Goal: Find specific page/section: Find specific page/section

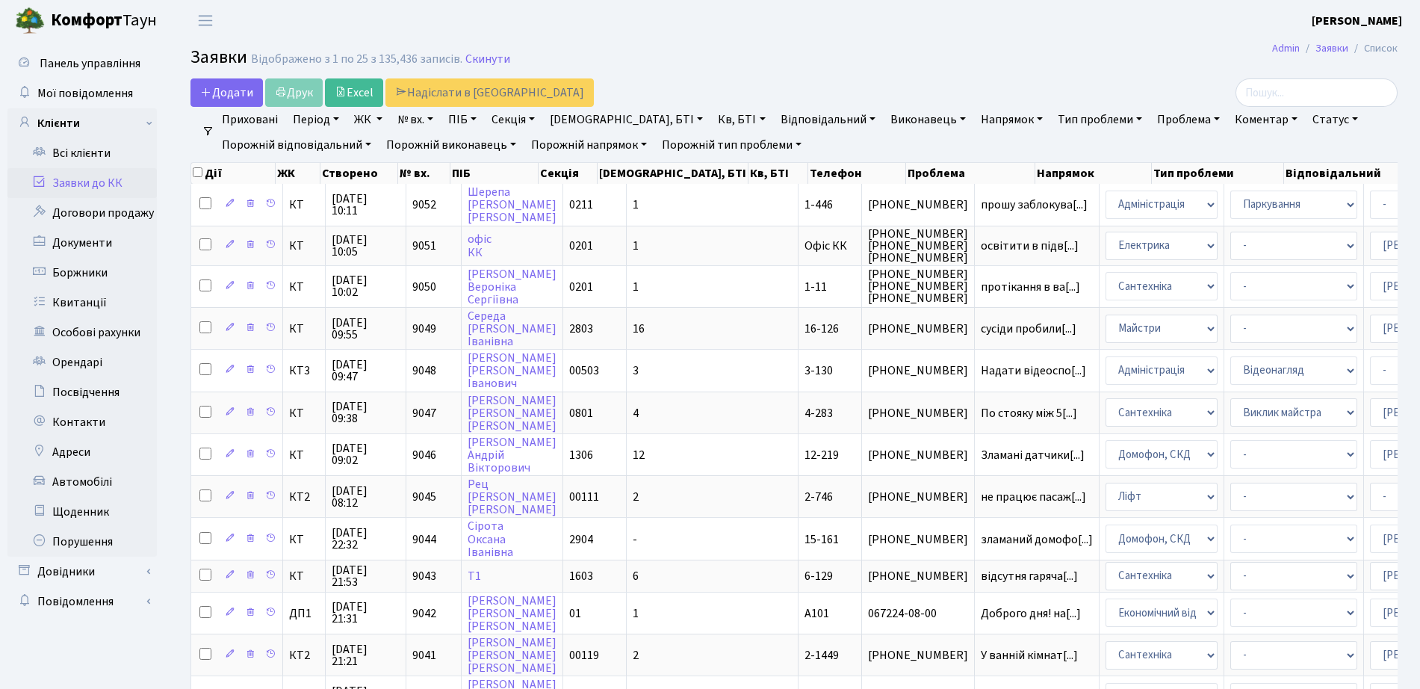
select select "25"
click at [117, 191] on link "Заявки до КК" at bounding box center [81, 183] width 149 height 30
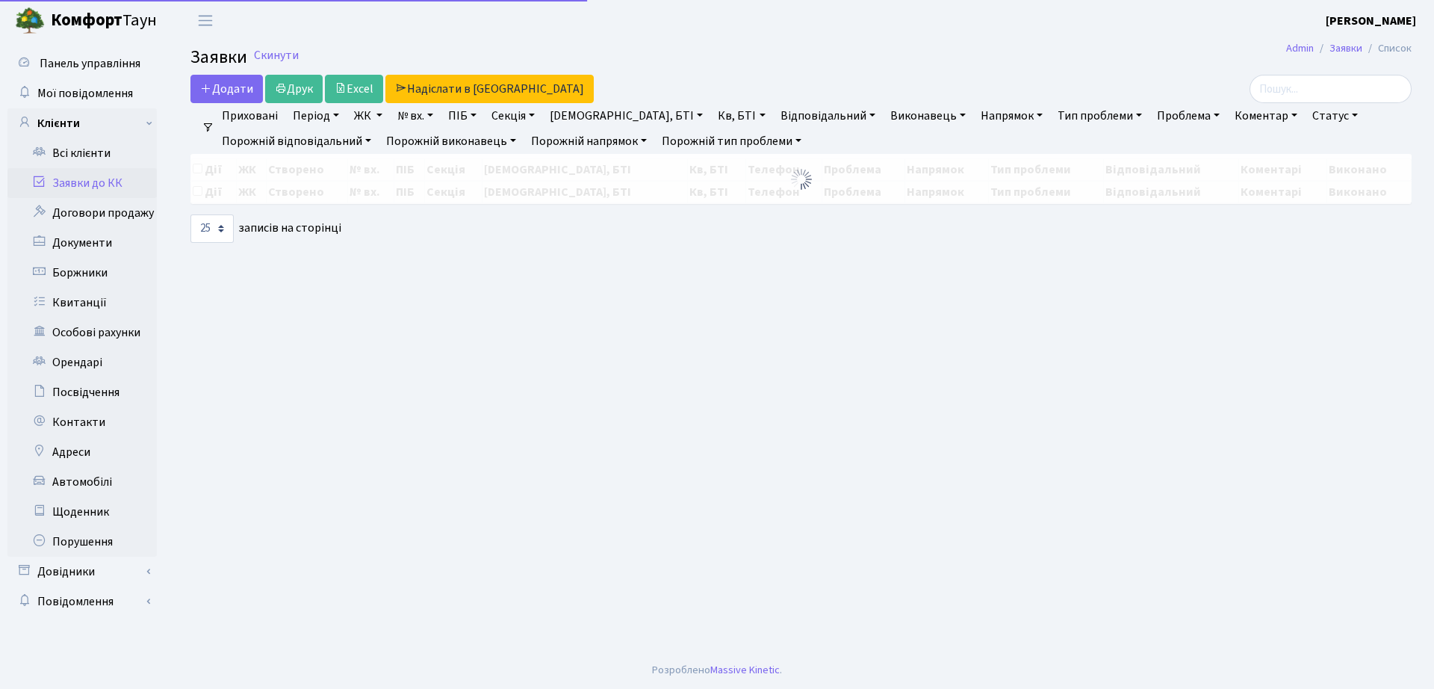
select select "25"
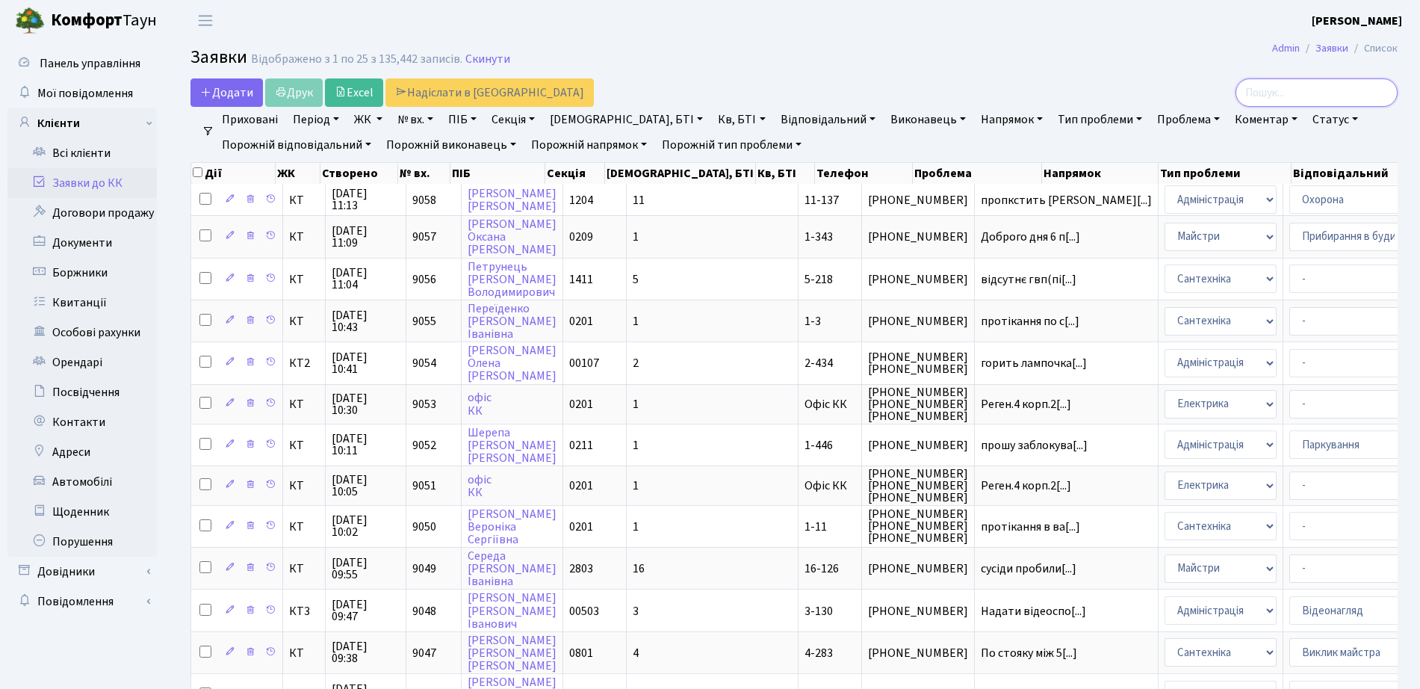
click at [1263, 85] on input "search" at bounding box center [1317, 92] width 162 height 28
type input "3-290"
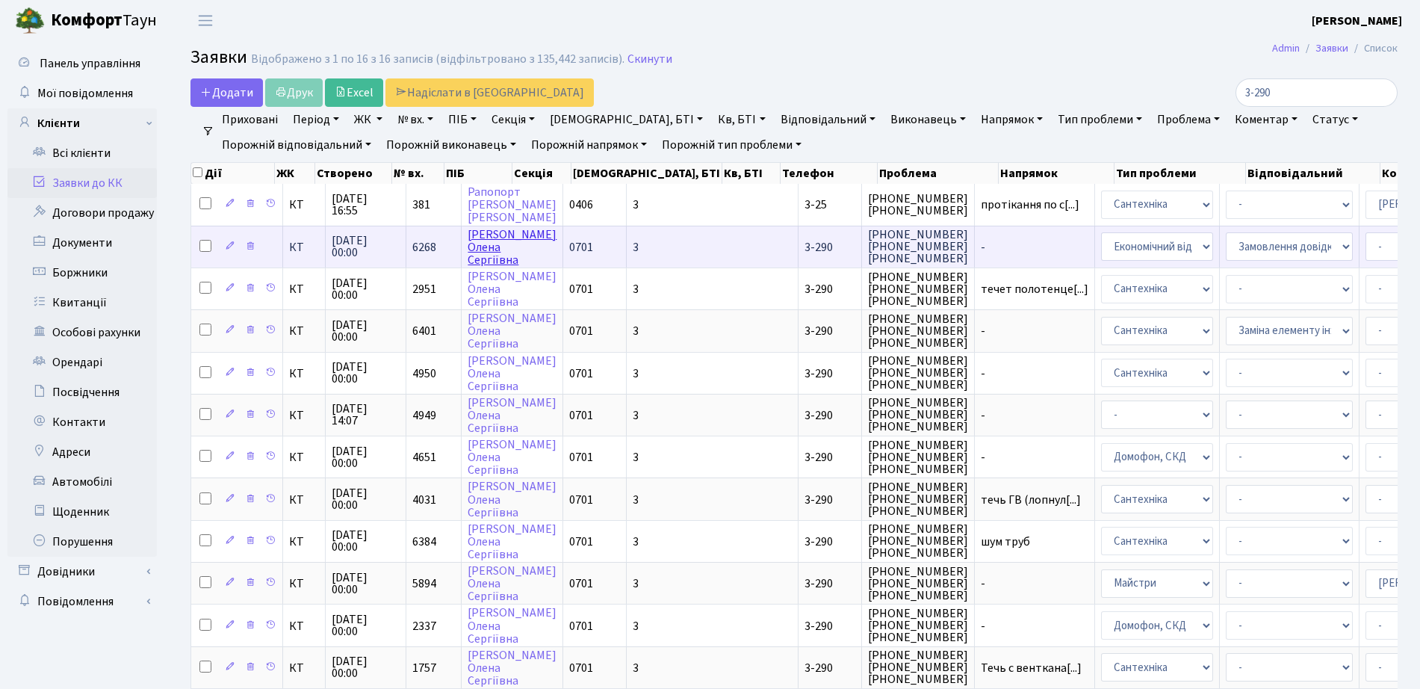
click at [498, 230] on link "Корчинська Олена Сергіївна" at bounding box center [512, 247] width 89 height 42
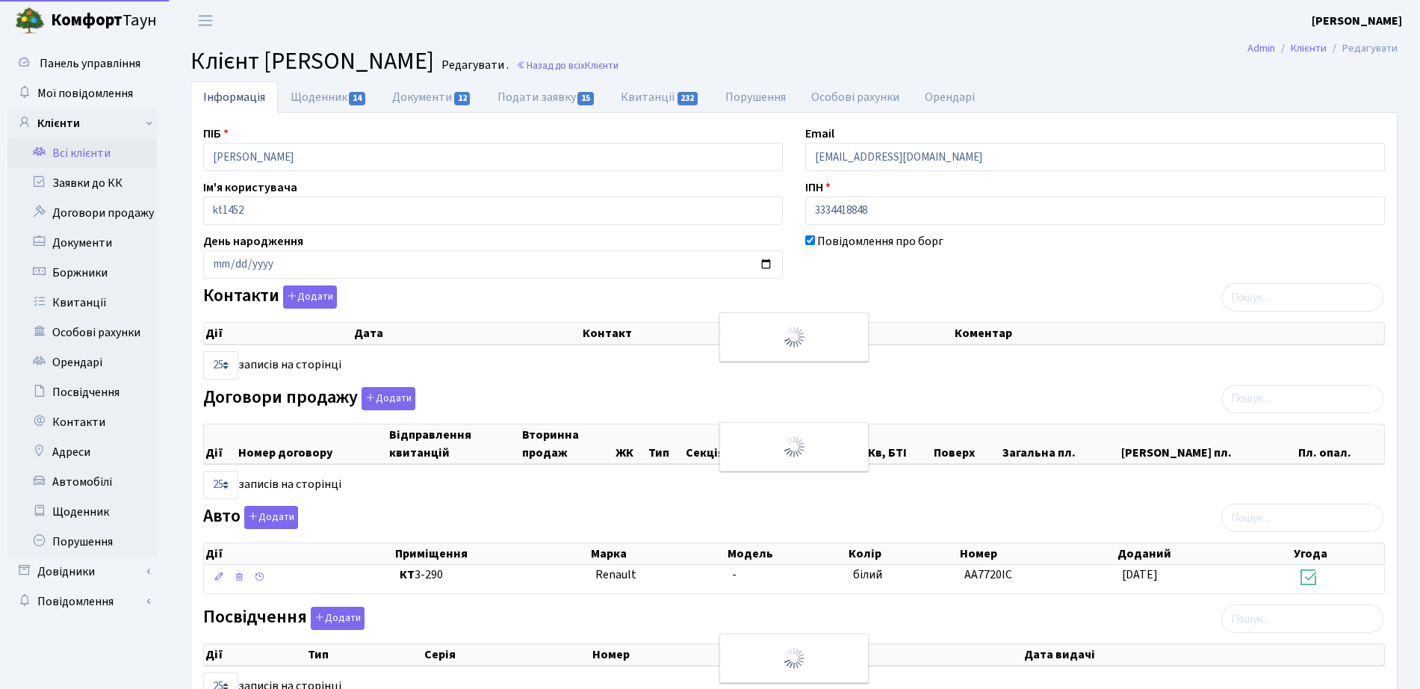
select select "25"
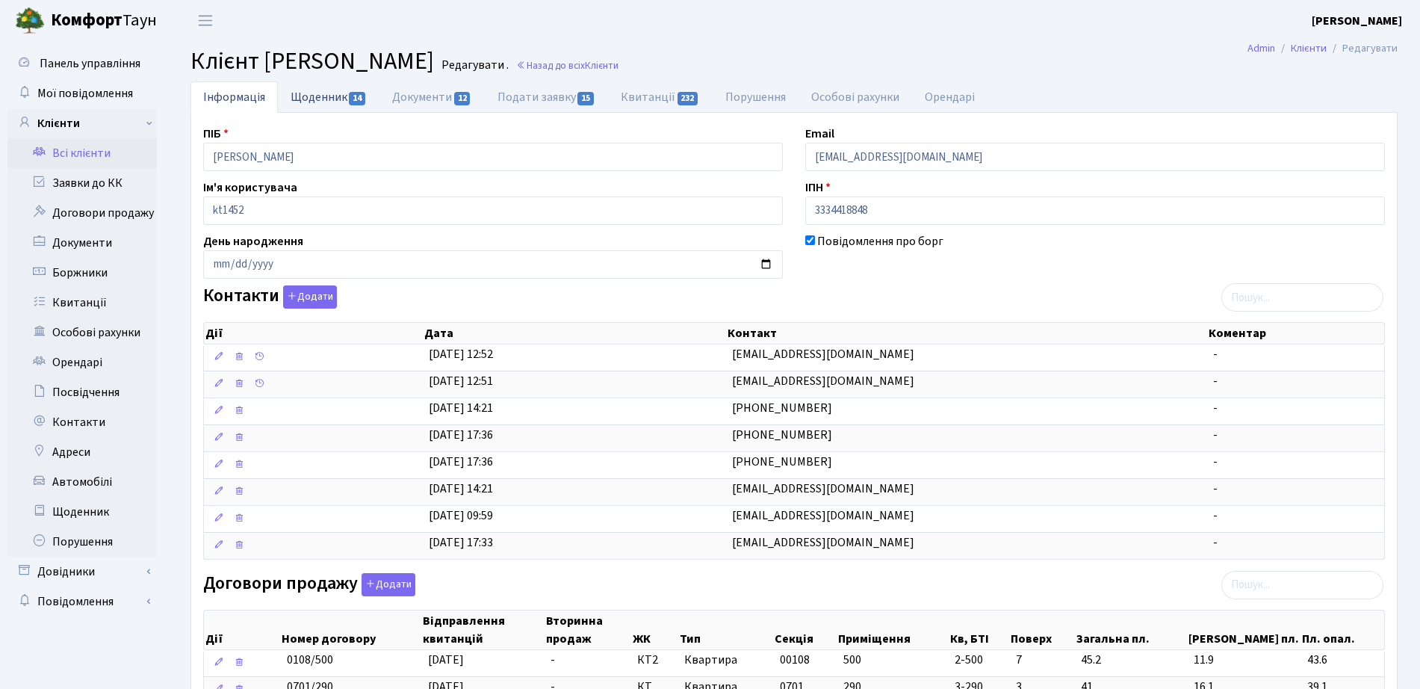
click at [325, 87] on link "Щоденник 14" at bounding box center [329, 96] width 102 height 31
select select "25"
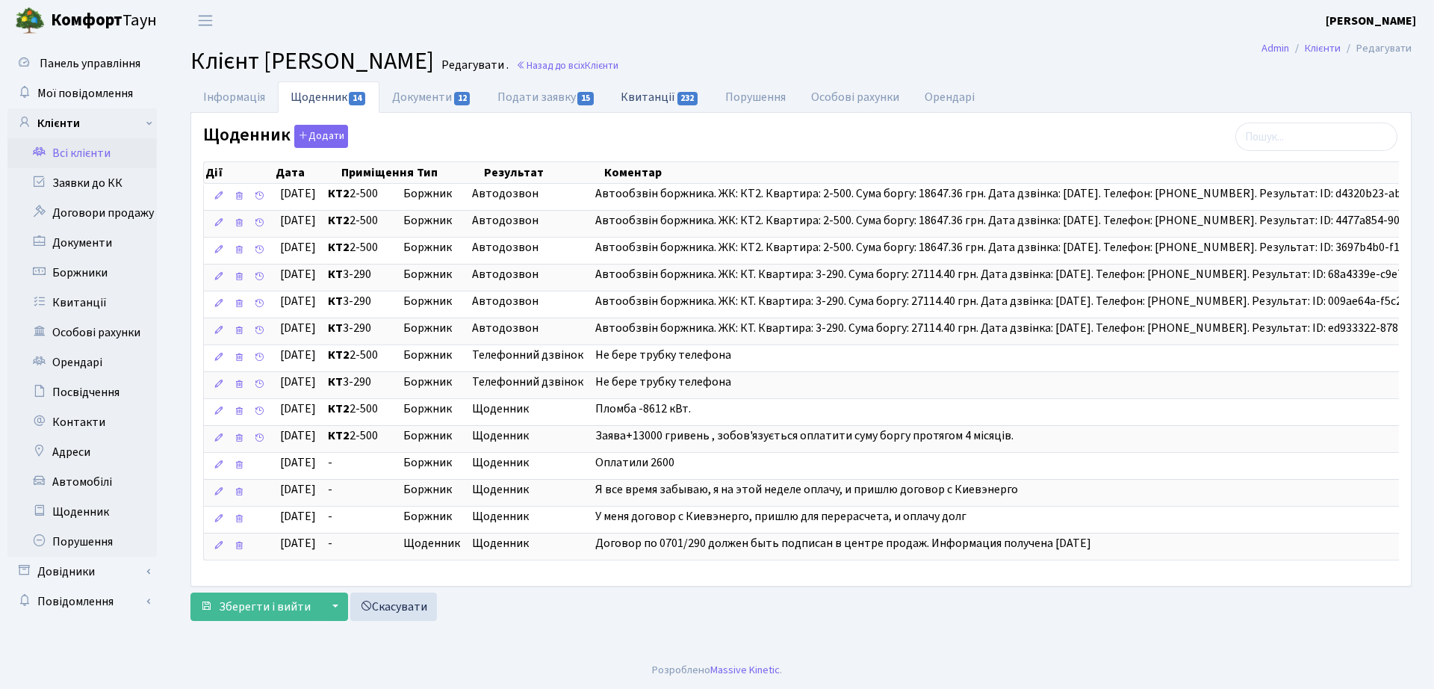
click at [672, 93] on link "Квитанції 232" at bounding box center [660, 96] width 104 height 31
select select "25"
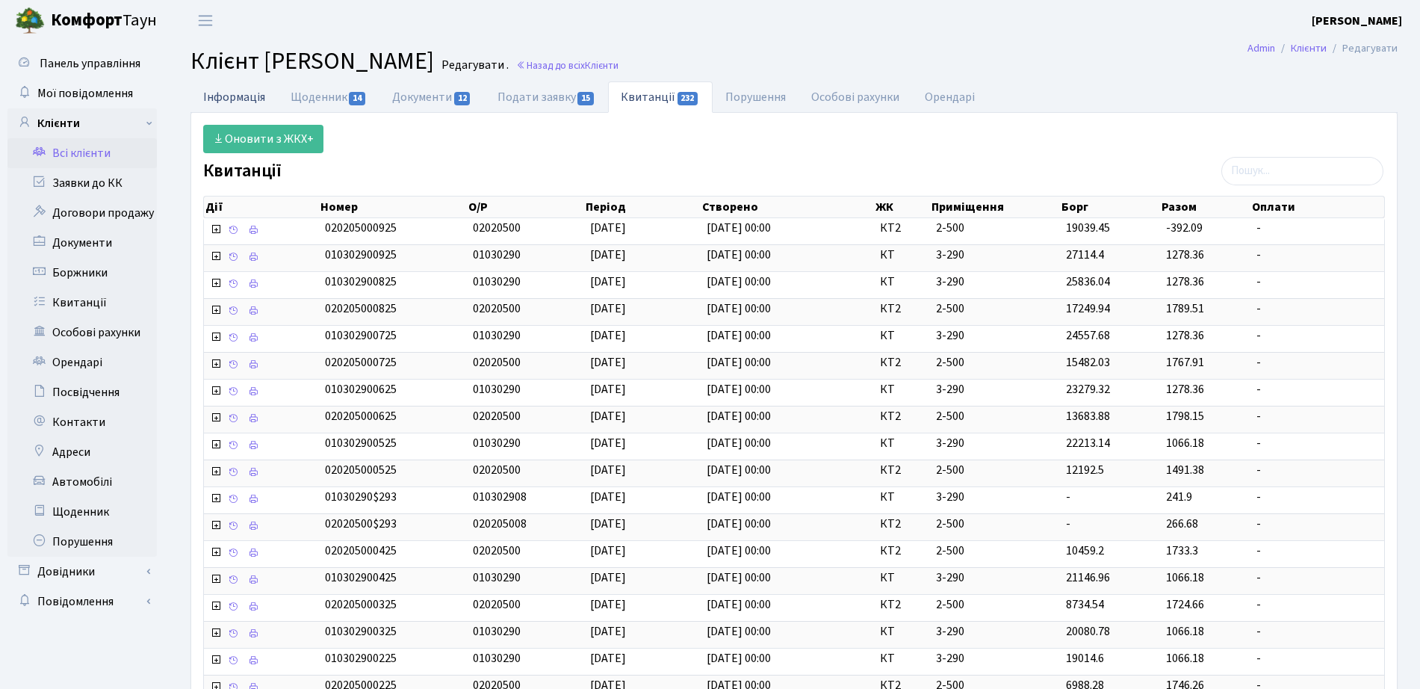
click at [250, 83] on link "Інформація" at bounding box center [234, 96] width 87 height 31
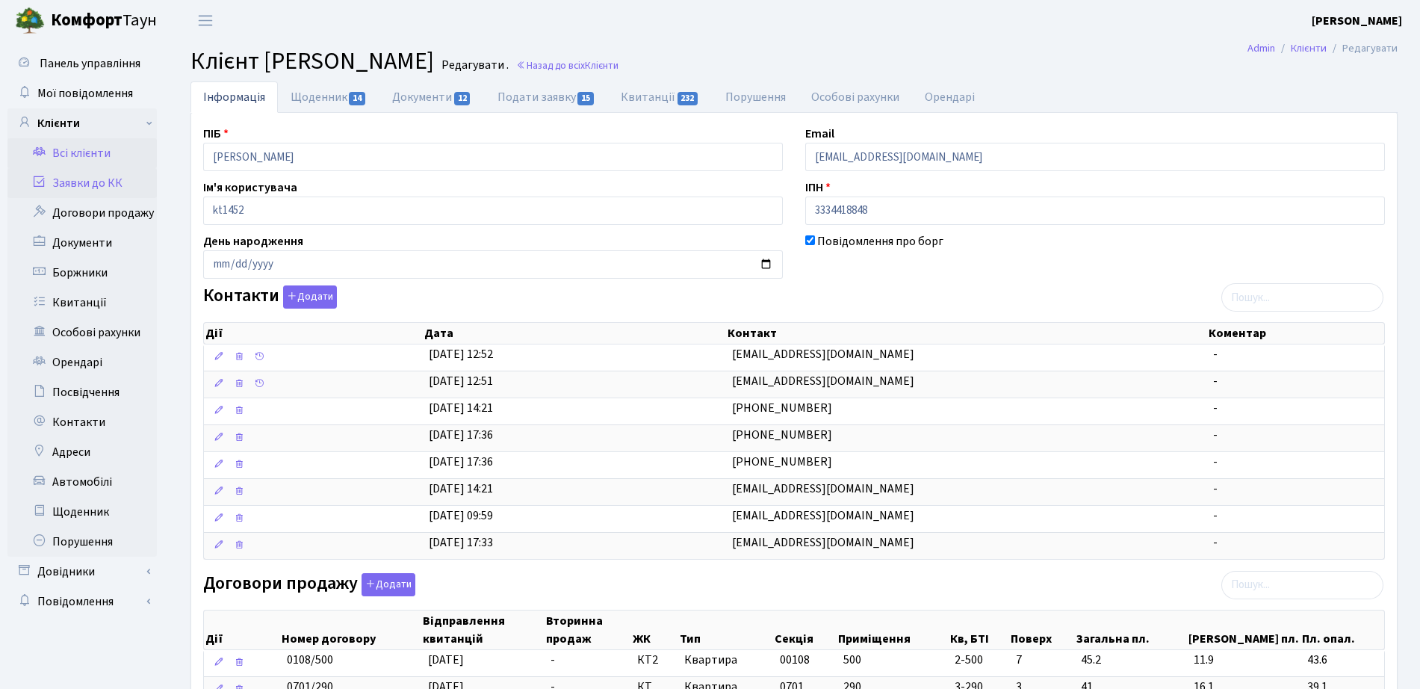
click at [91, 178] on link "Заявки до КК" at bounding box center [81, 183] width 149 height 30
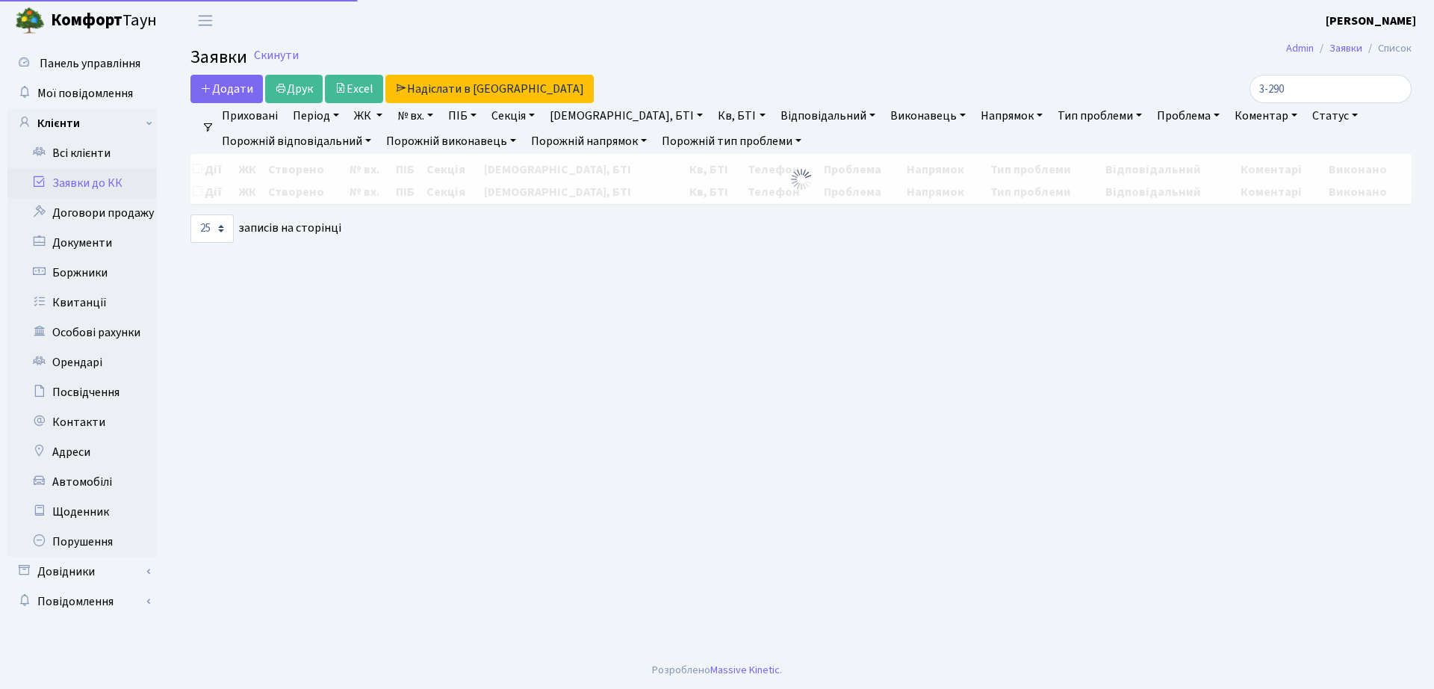
select select "25"
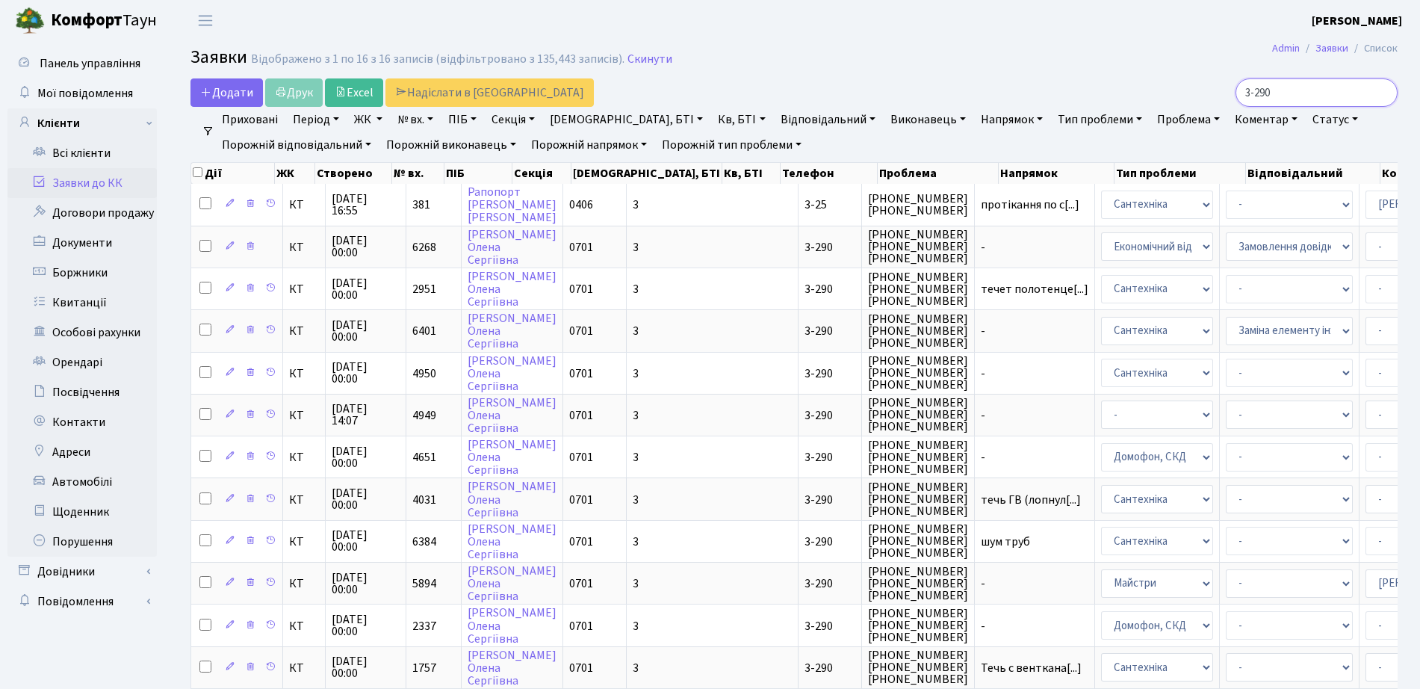
drag, startPoint x: 1311, startPoint y: 82, endPoint x: 1142, endPoint y: 100, distance: 170.5
click at [1142, 100] on div "3-290" at bounding box center [1204, 92] width 388 height 28
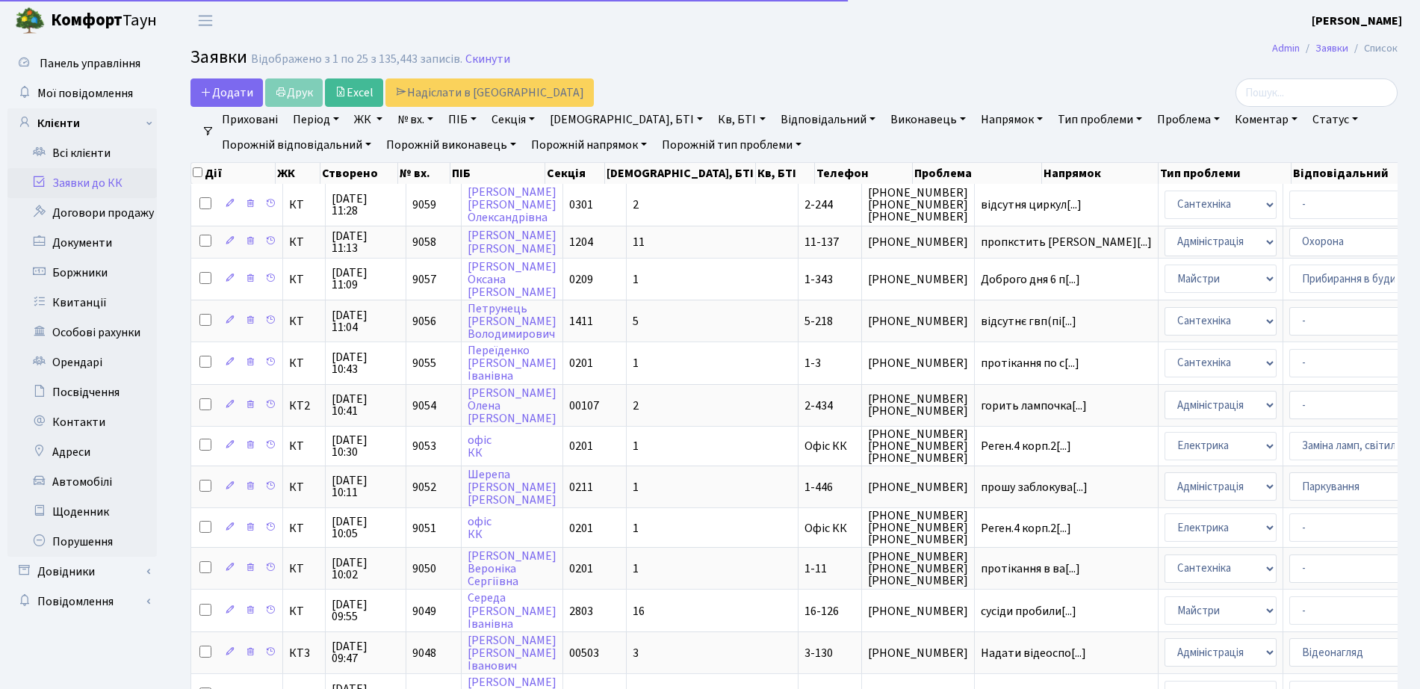
click at [959, 75] on main "Admin Заявки Список Заявки Відображено з 1 по 25 з 135,443 записів. Скинути Дод…" at bounding box center [794, 658] width 1252 height 1234
